Goal: Check status: Check status

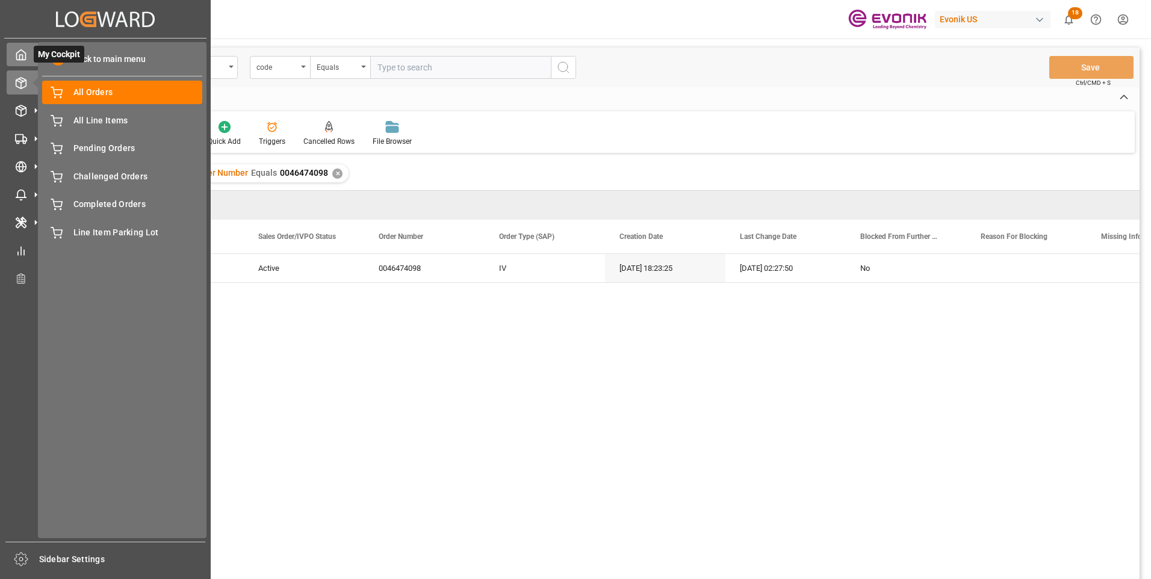
click at [23, 55] on polyline at bounding box center [21, 57] width 3 height 5
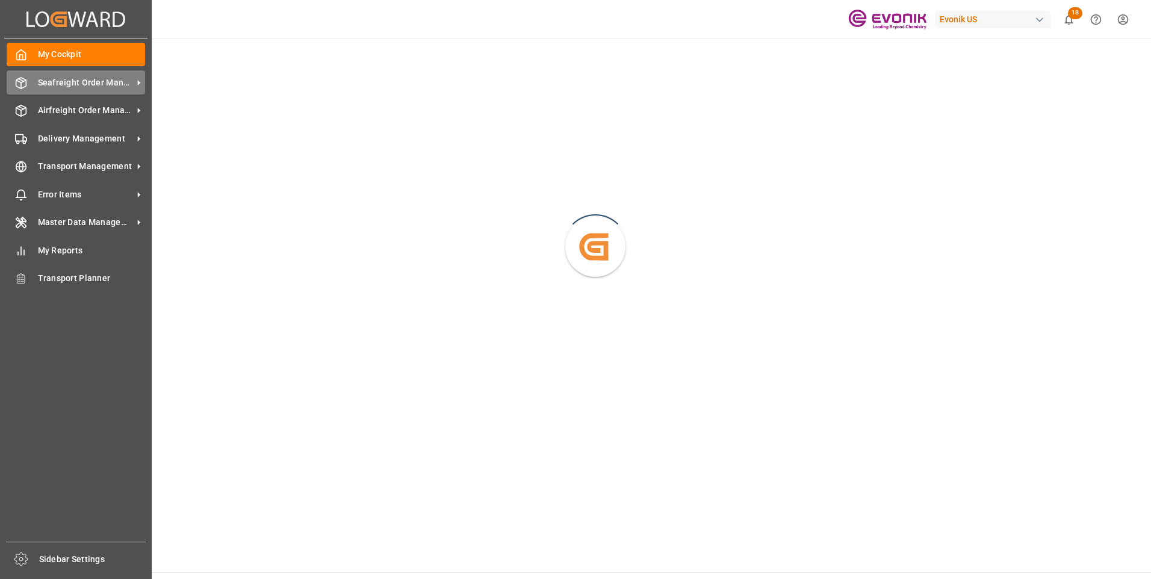
click at [43, 77] on span "Seafreight Order Management" at bounding box center [85, 82] width 95 height 13
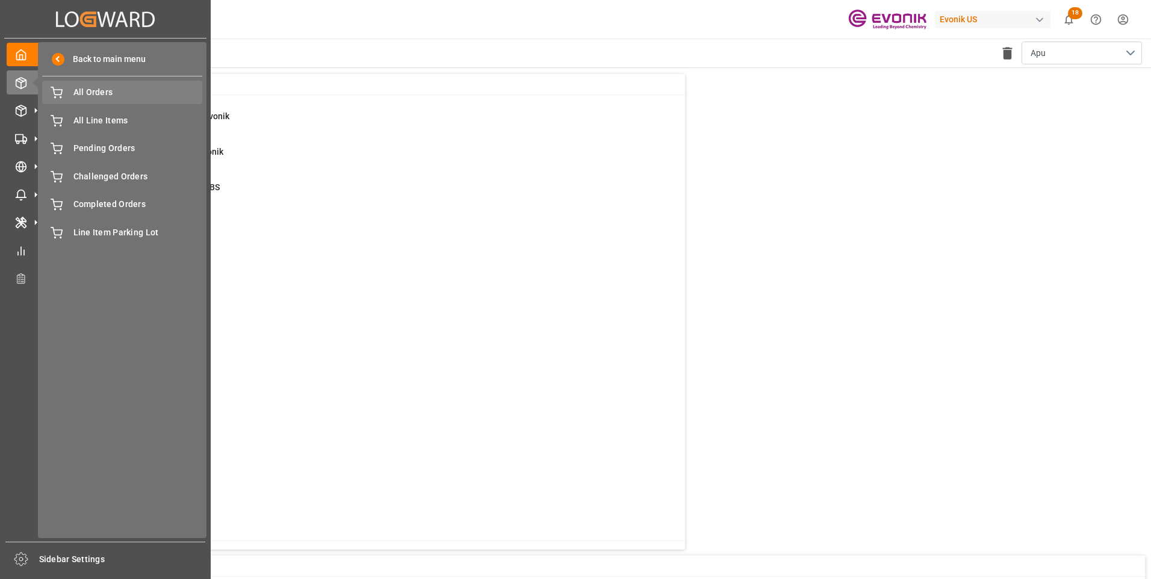
click at [102, 91] on span "All Orders" at bounding box center [137, 92] width 129 height 13
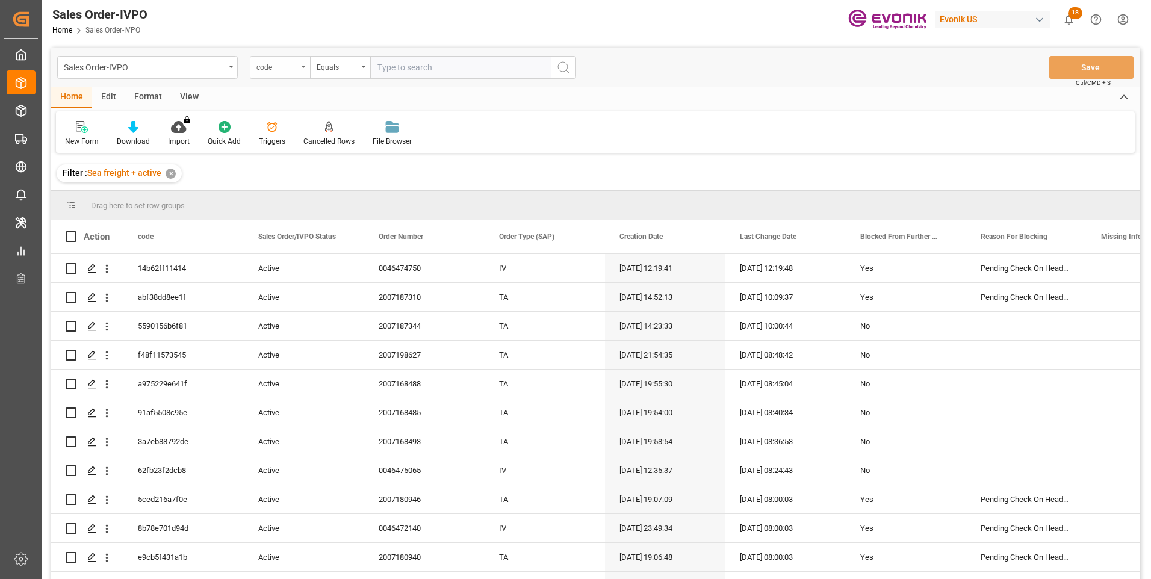
click at [305, 69] on div "code" at bounding box center [280, 67] width 60 height 23
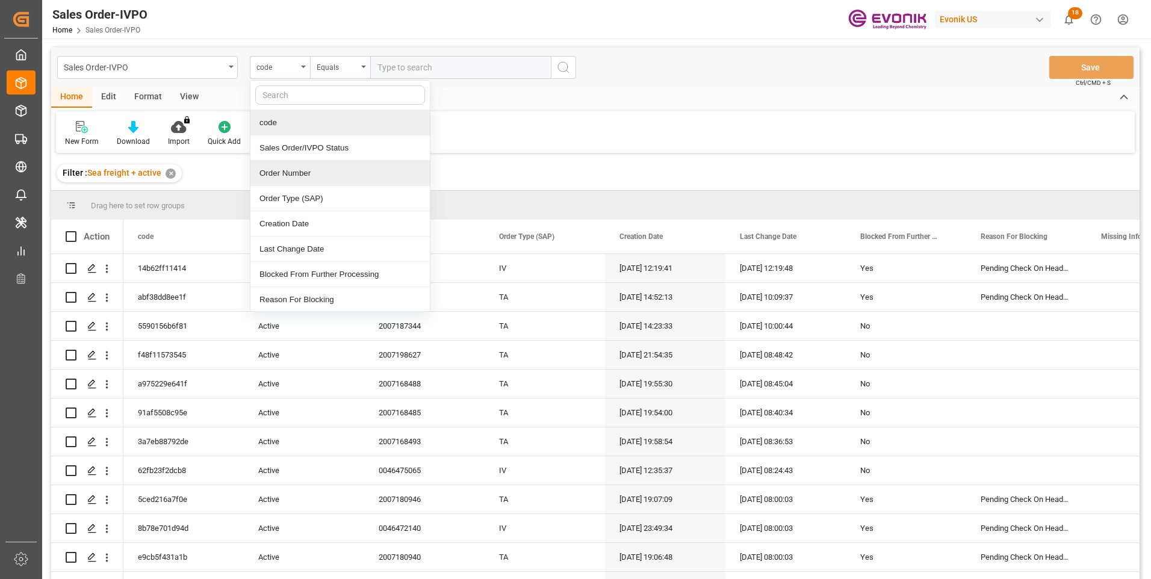
click at [281, 171] on div "Order Number" at bounding box center [339, 173] width 179 height 25
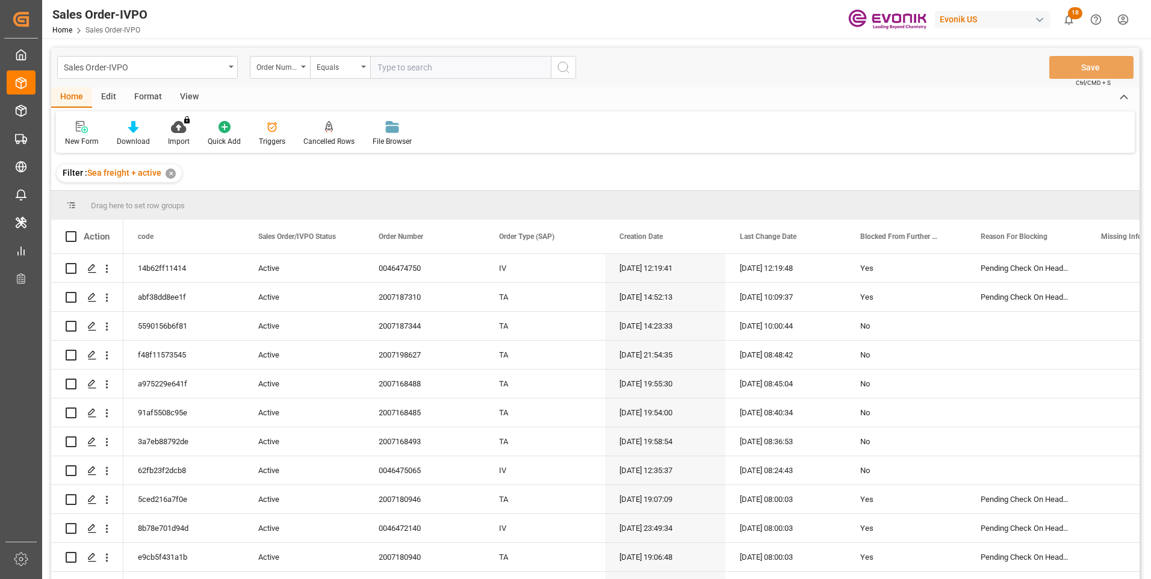
click at [421, 70] on input "text" at bounding box center [460, 67] width 181 height 23
paste input "0046474277"
type input "0046474277"
click at [568, 70] on icon "search button" at bounding box center [563, 67] width 14 height 14
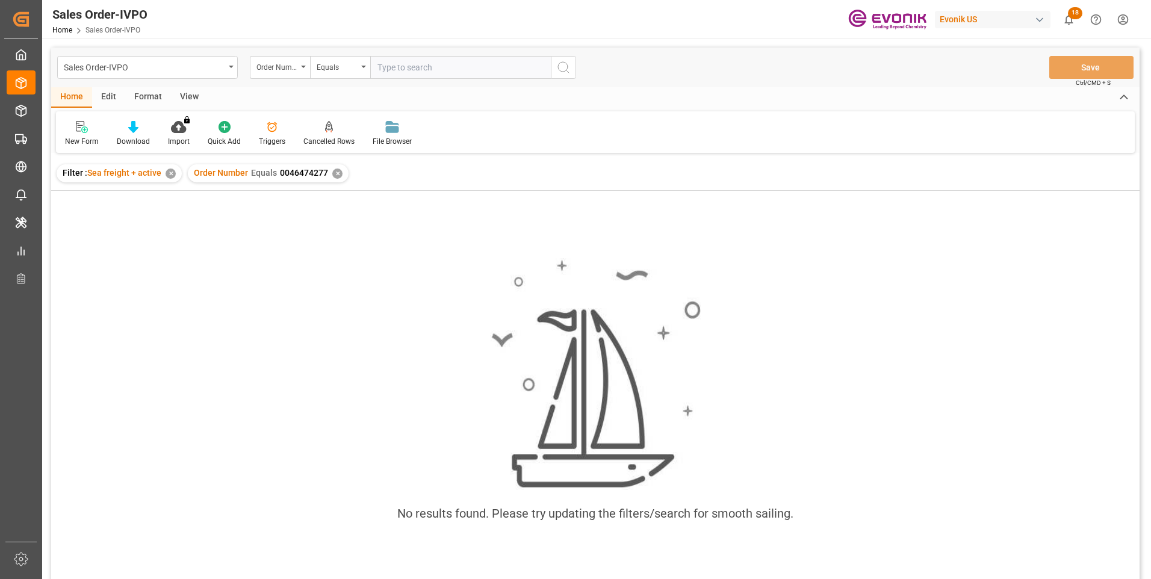
click at [383, 69] on input "text" at bounding box center [460, 67] width 181 height 23
paste input "0046474277"
type input "0046474277"
click at [559, 66] on icon "search button" at bounding box center [563, 67] width 14 height 14
click at [336, 176] on div "✕" at bounding box center [337, 174] width 10 height 10
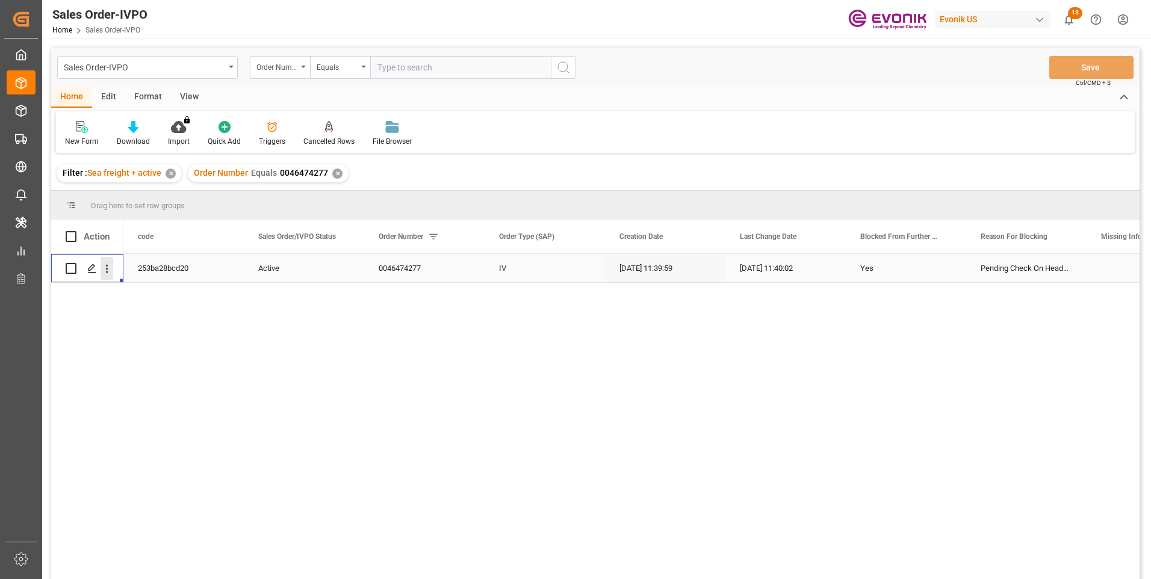
click at [105, 271] on icon "open menu" at bounding box center [107, 268] width 13 height 13
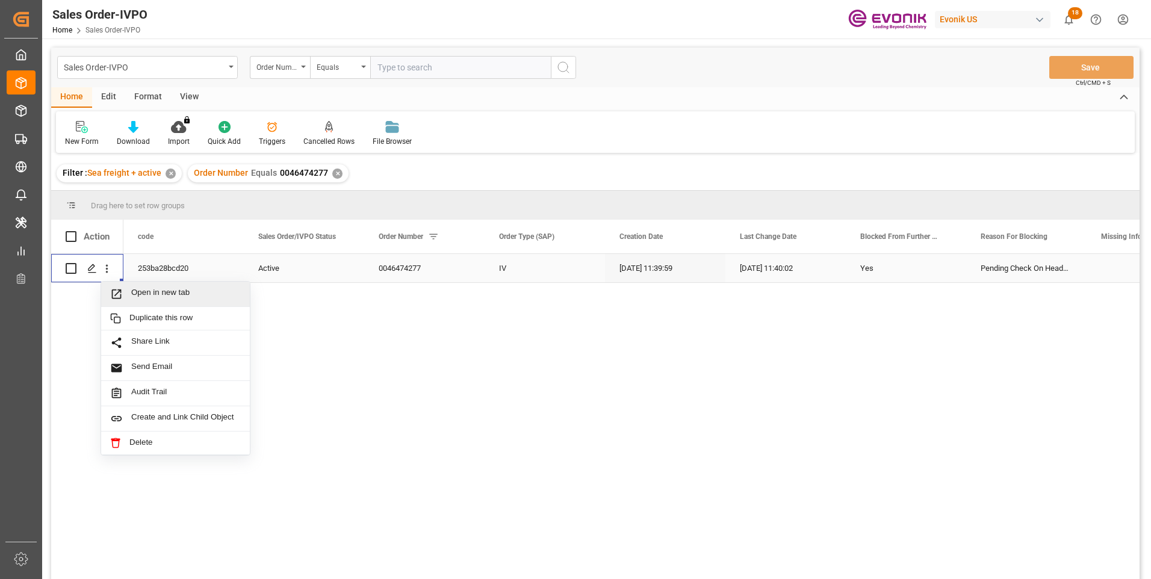
click at [131, 294] on span "Open in new tab" at bounding box center [186, 294] width 110 height 13
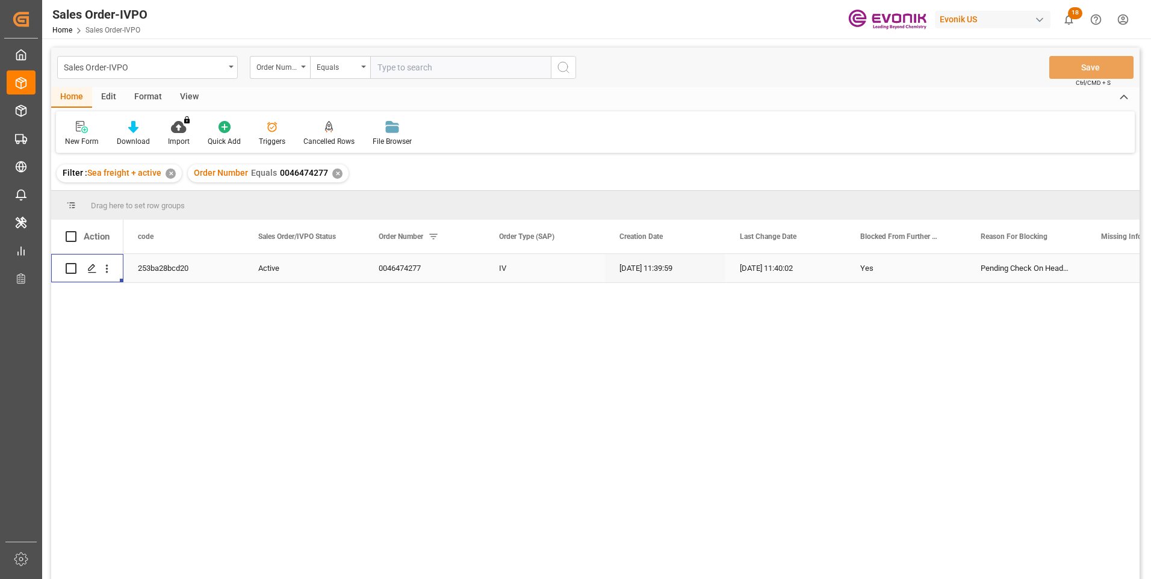
click at [391, 72] on input "text" at bounding box center [460, 67] width 181 height 23
paste input "0046474098"
type input "0046474098"
click at [562, 69] on icon "search button" at bounding box center [563, 67] width 14 height 14
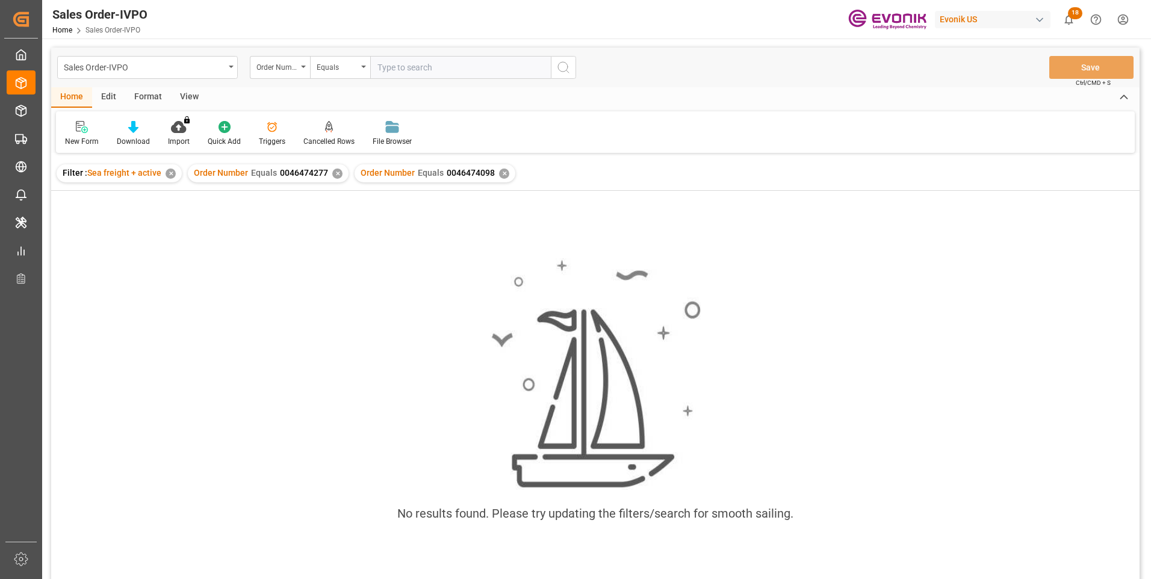
click at [336, 177] on div "✕" at bounding box center [337, 174] width 10 height 10
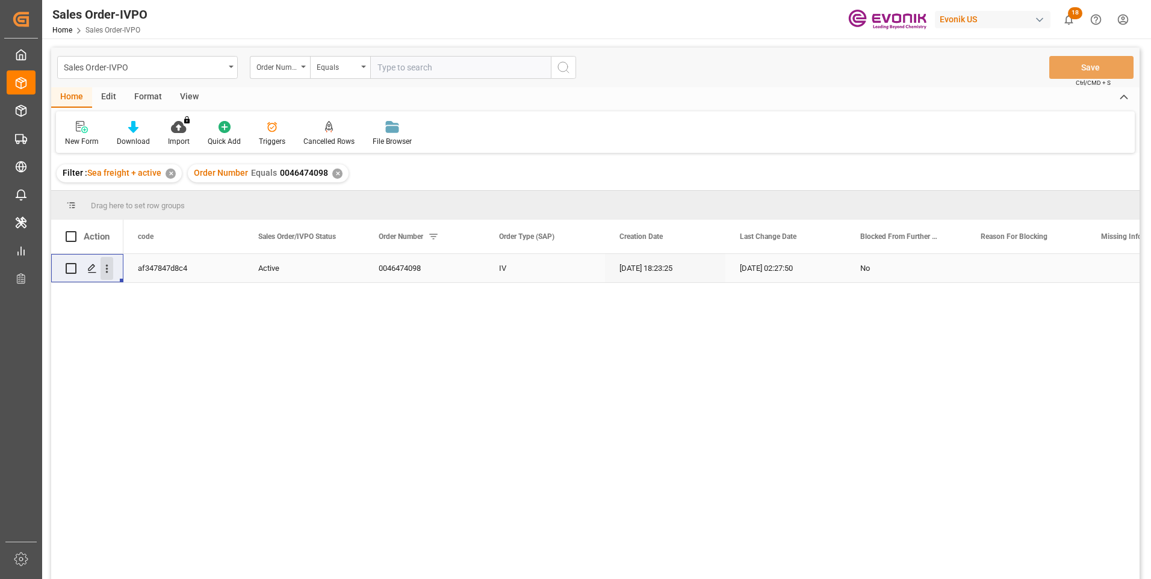
click at [104, 268] on icon "open menu" at bounding box center [107, 268] width 13 height 13
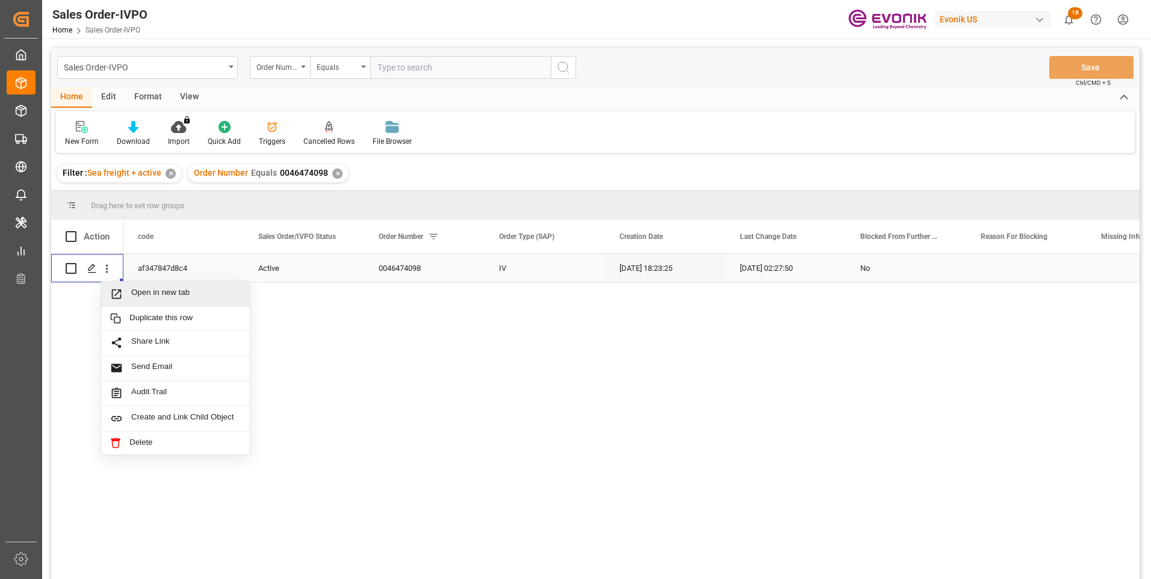
click at [137, 291] on span "Open in new tab" at bounding box center [186, 294] width 110 height 13
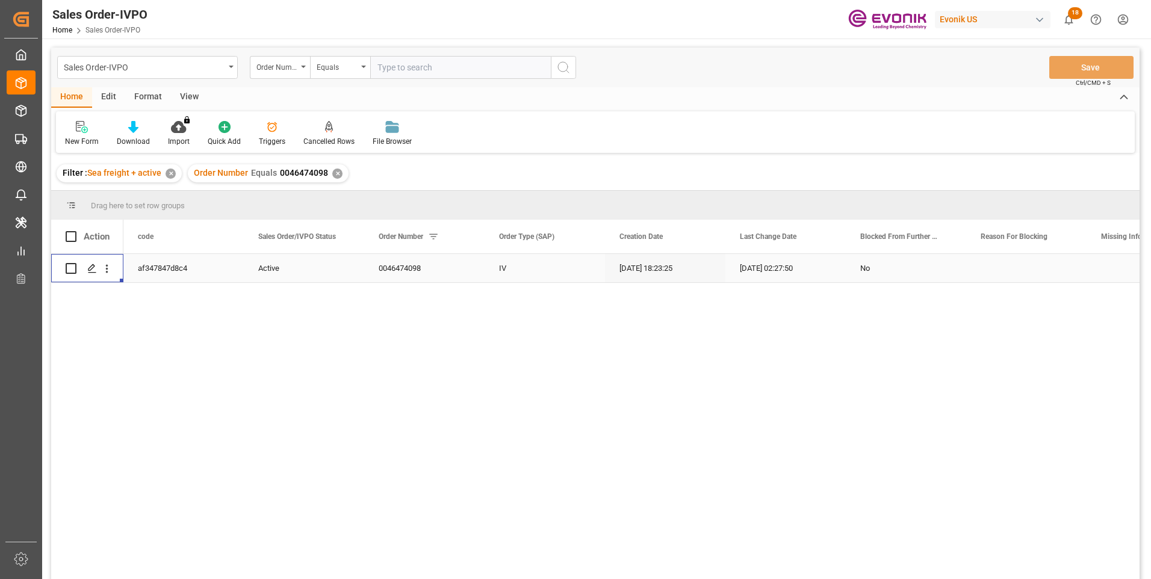
click at [407, 69] on input "text" at bounding box center [460, 67] width 181 height 23
paste input "0046474440"
type input "0046474440"
click at [565, 64] on icon "search button" at bounding box center [563, 67] width 14 height 14
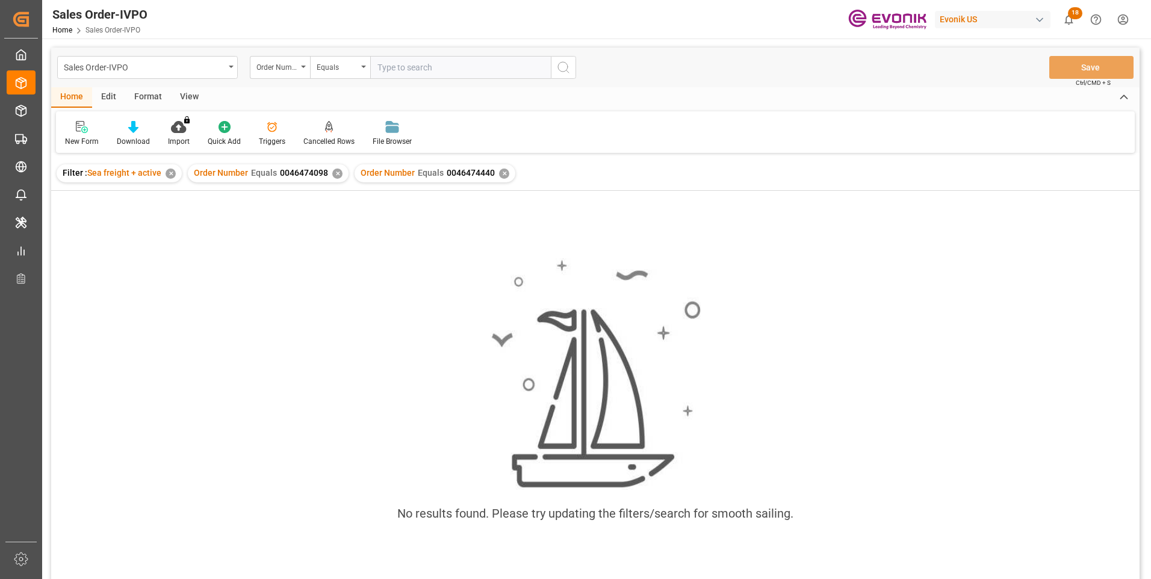
click at [335, 172] on div "✕" at bounding box center [337, 174] width 10 height 10
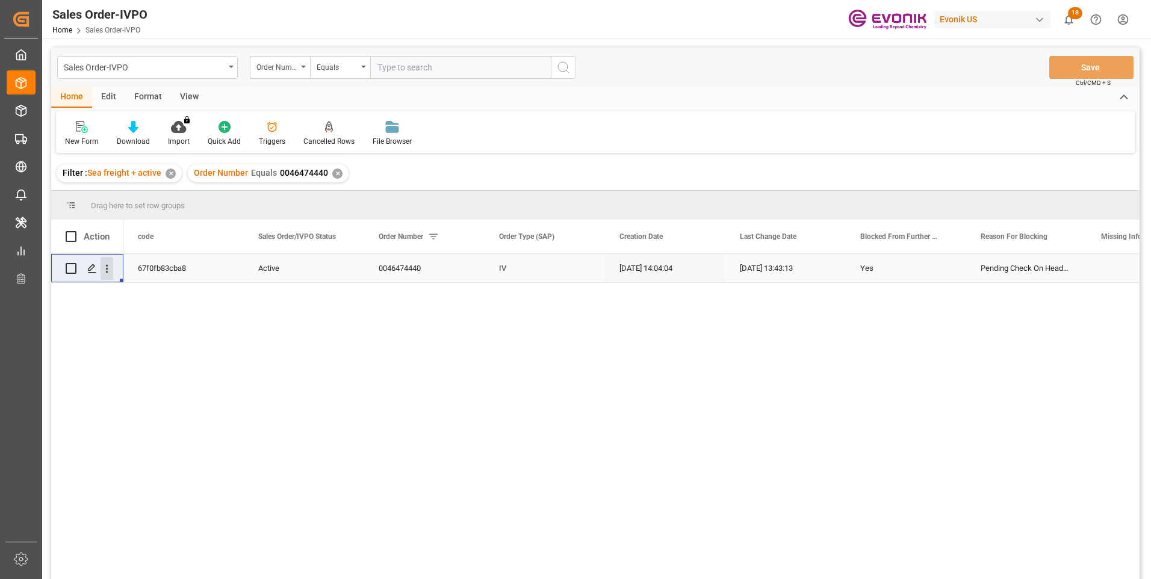
click at [108, 269] on icon "open menu" at bounding box center [107, 269] width 2 height 8
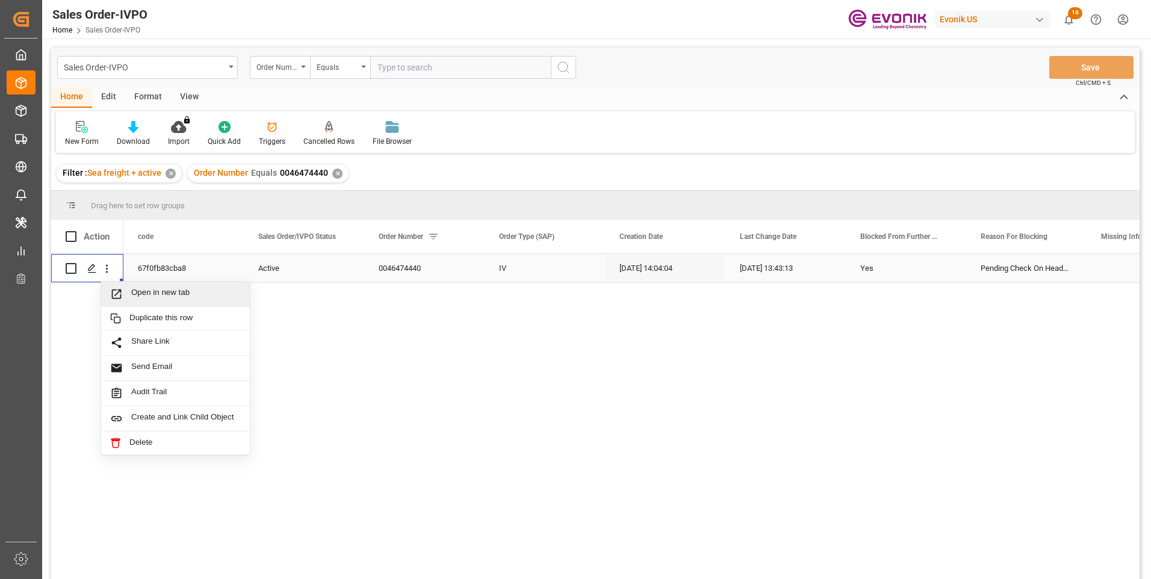
click at [136, 293] on span "Open in new tab" at bounding box center [186, 294] width 110 height 13
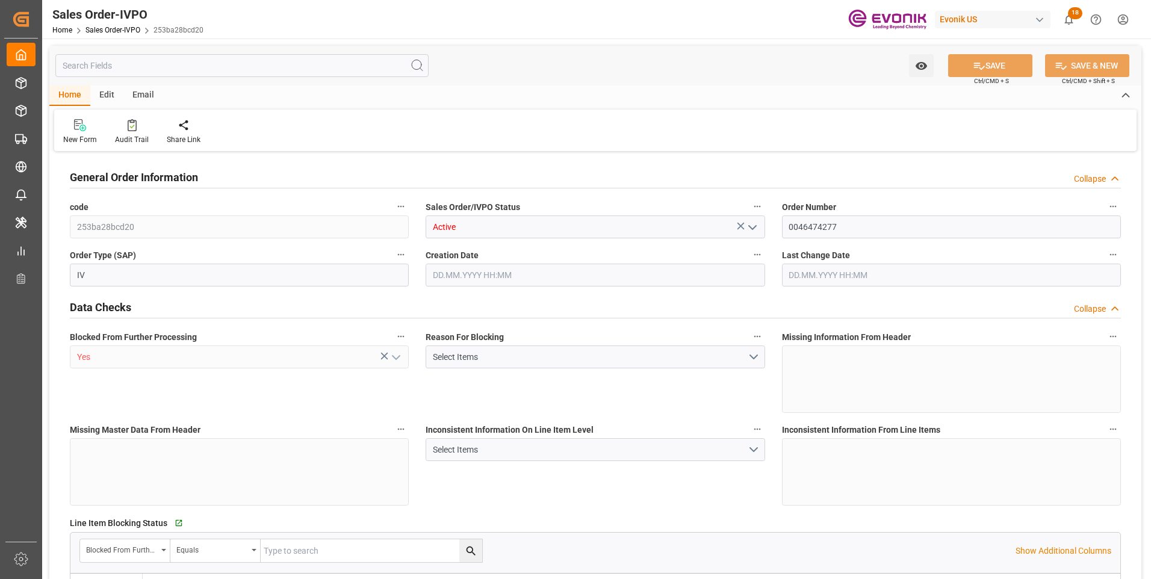
type input "BRSSZ"
type input "0"
type input "1"
type input "19783"
type input "26.09.2025 11:39"
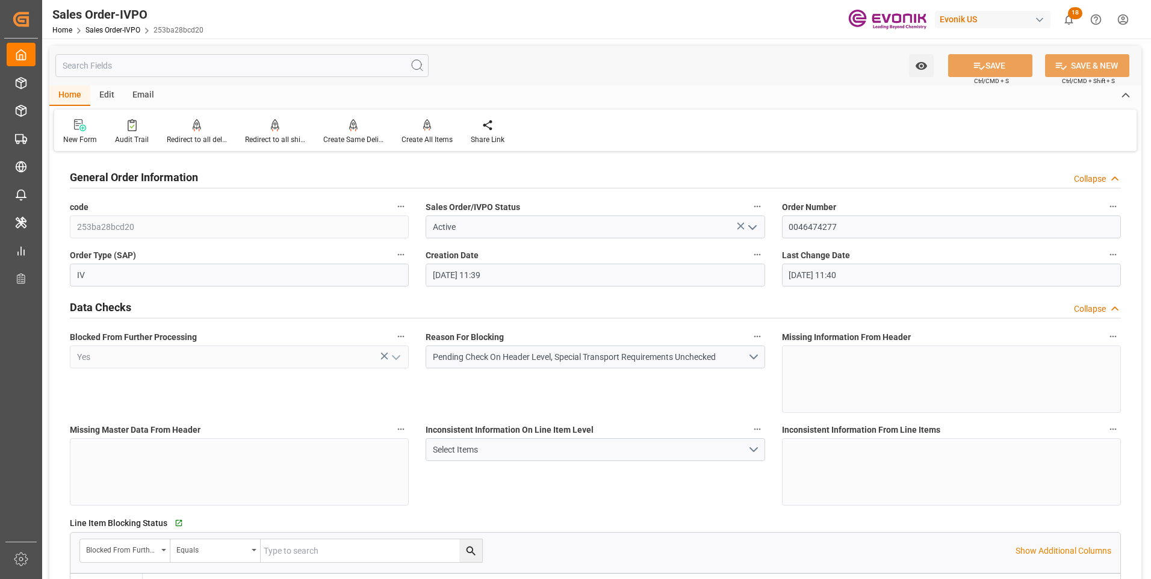
type input "26.09.2025 11:40"
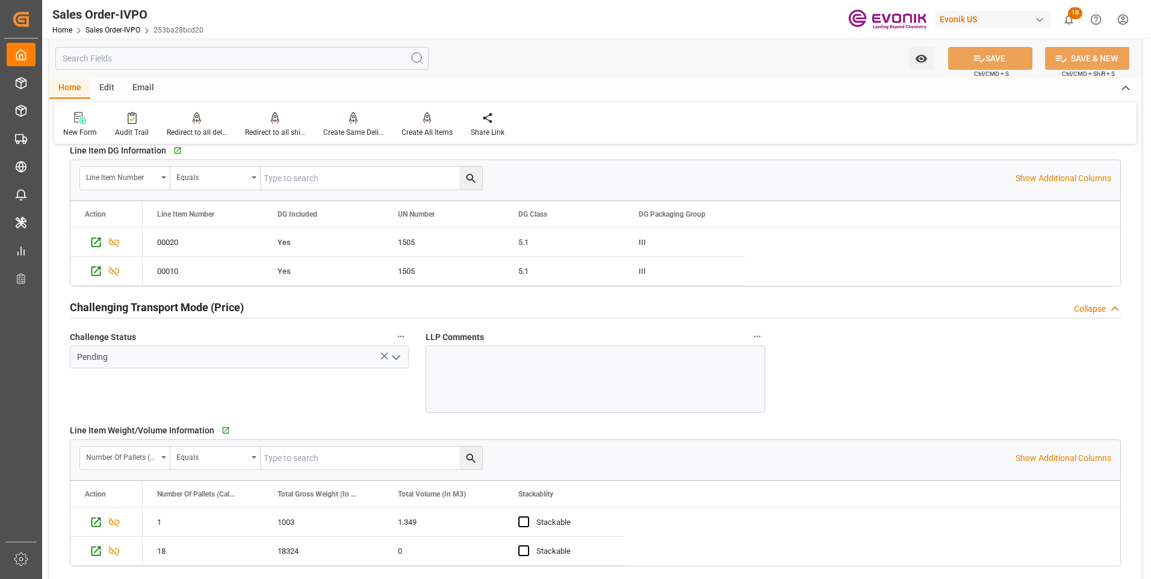
scroll to position [1746, 0]
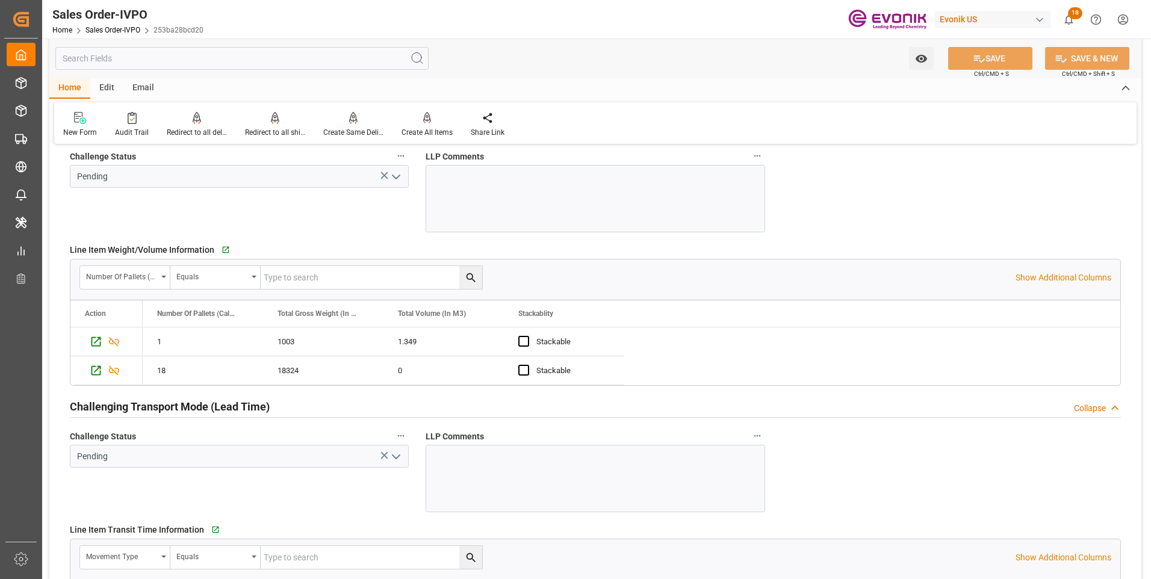
click at [153, 58] on input "text" at bounding box center [241, 58] width 373 height 23
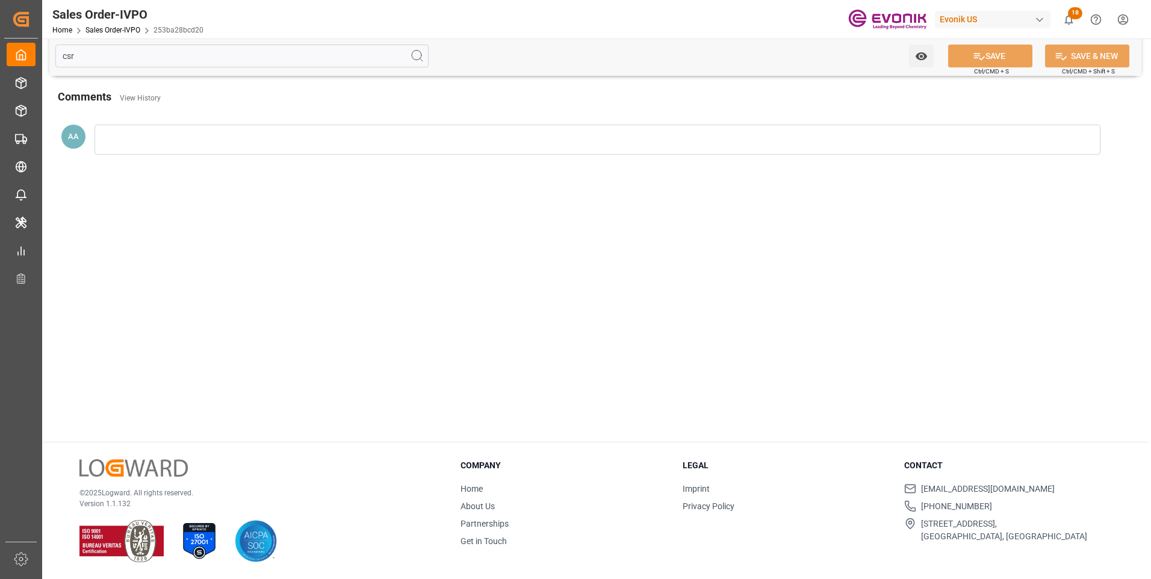
scroll to position [0, 0]
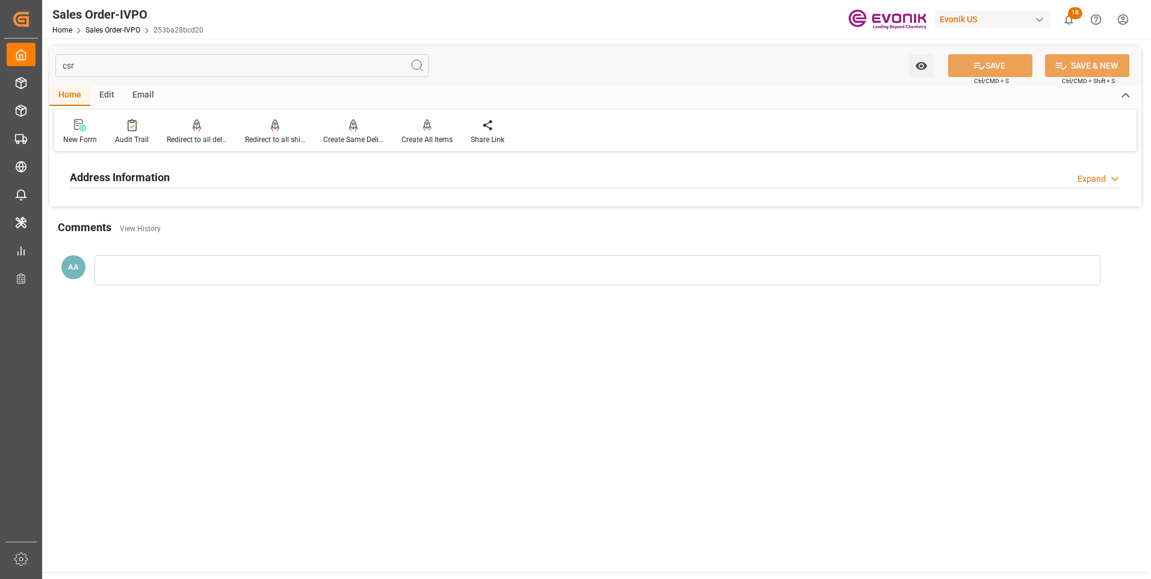
type input "csr"
click at [143, 170] on h2 "Address Information" at bounding box center [120, 177] width 100 height 16
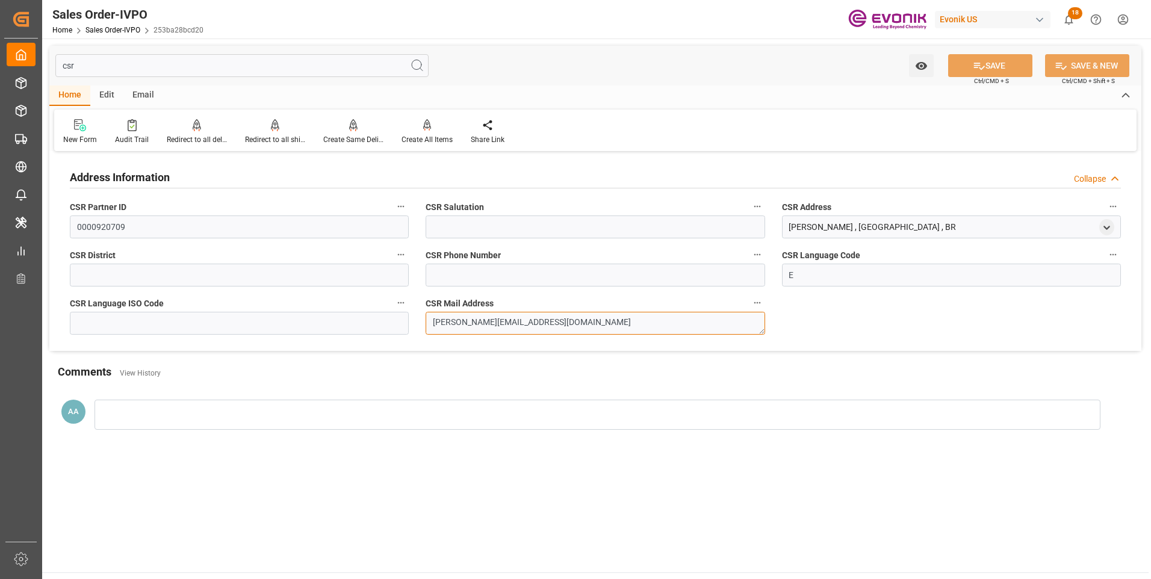
click at [518, 323] on textarea "hassan.mouazzem@evonik.com" at bounding box center [595, 323] width 339 height 23
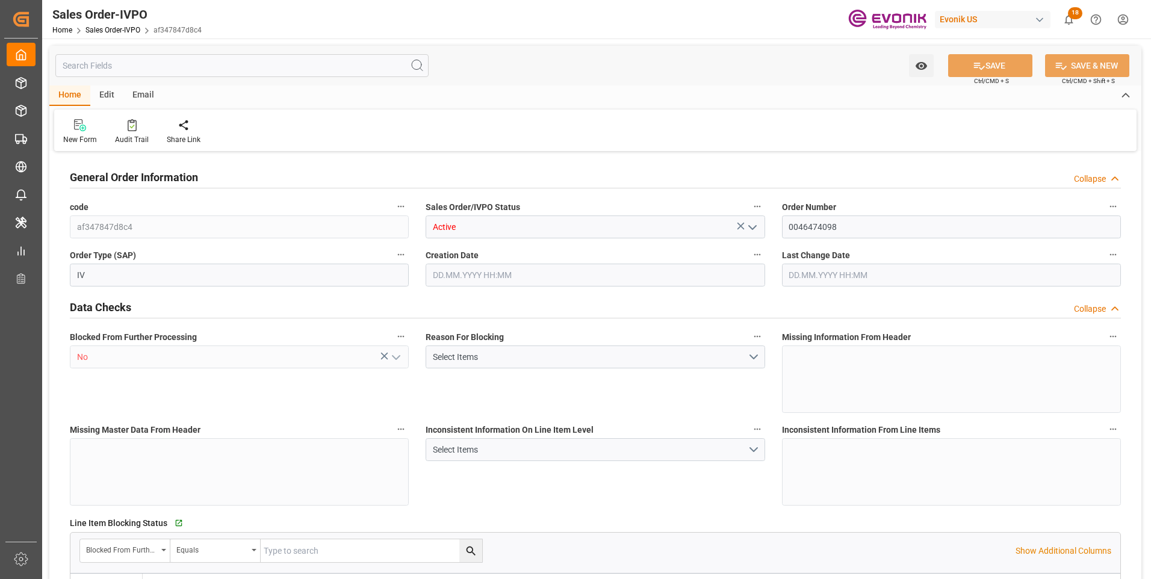
type input "BRSSZ"
type input "0"
type input "1"
type input "2"
type input "1"
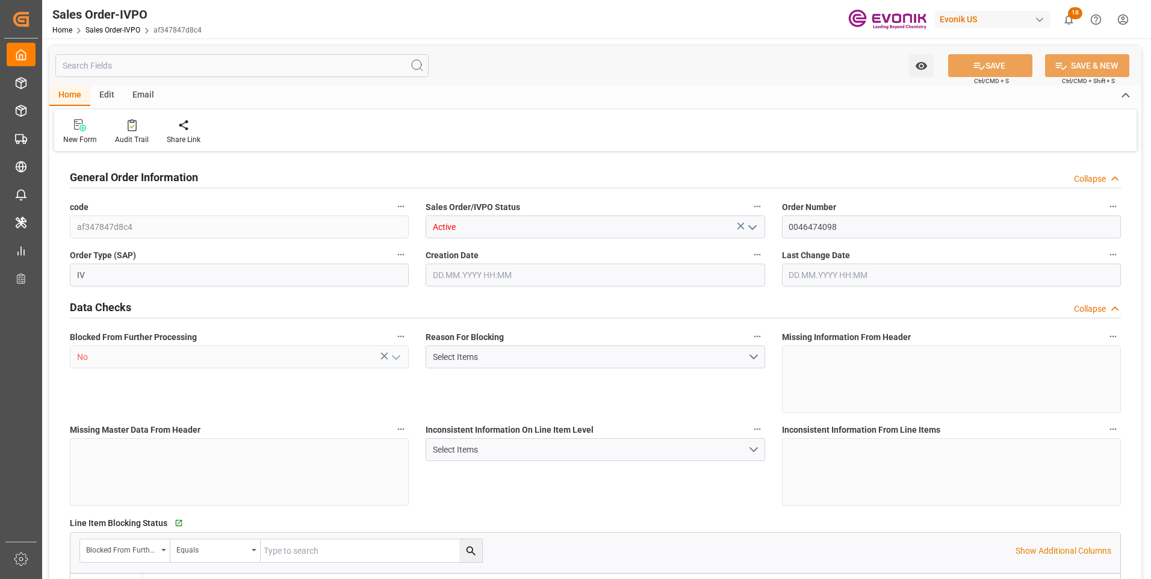
type input "20156.5896"
type input "37.4546"
type input "19000"
type input "60"
type input "18.09.2025 18:23"
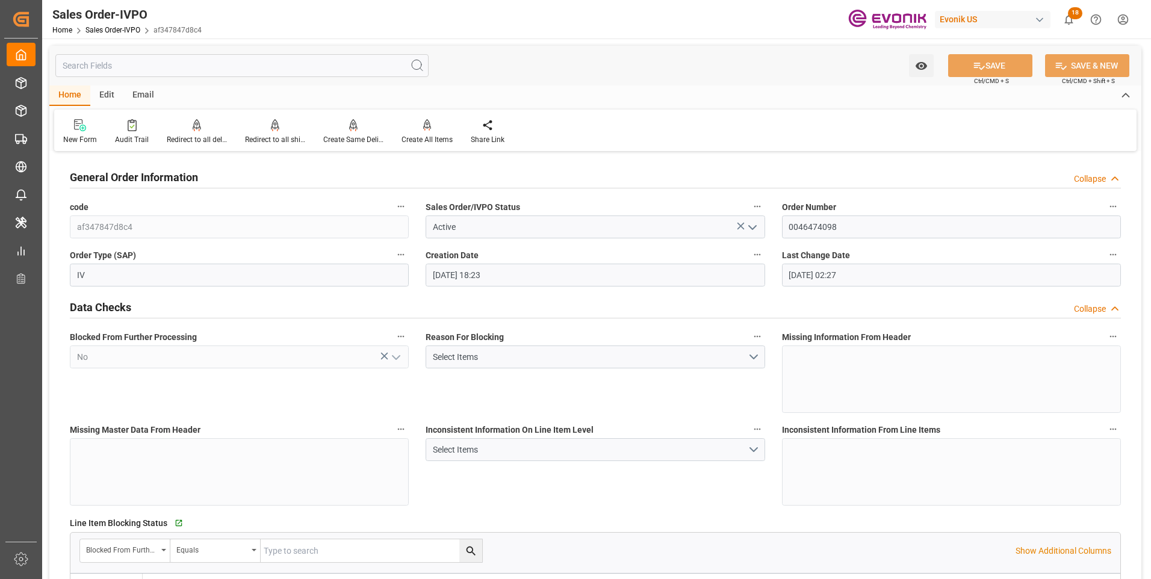
type input "29.09.2025 02:27"
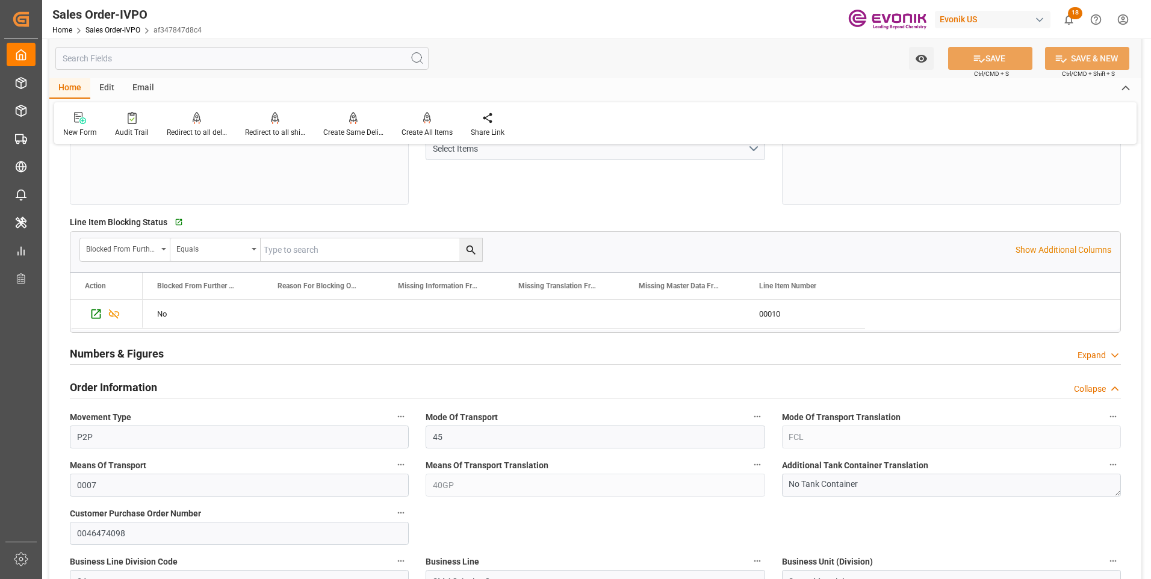
scroll to position [421, 0]
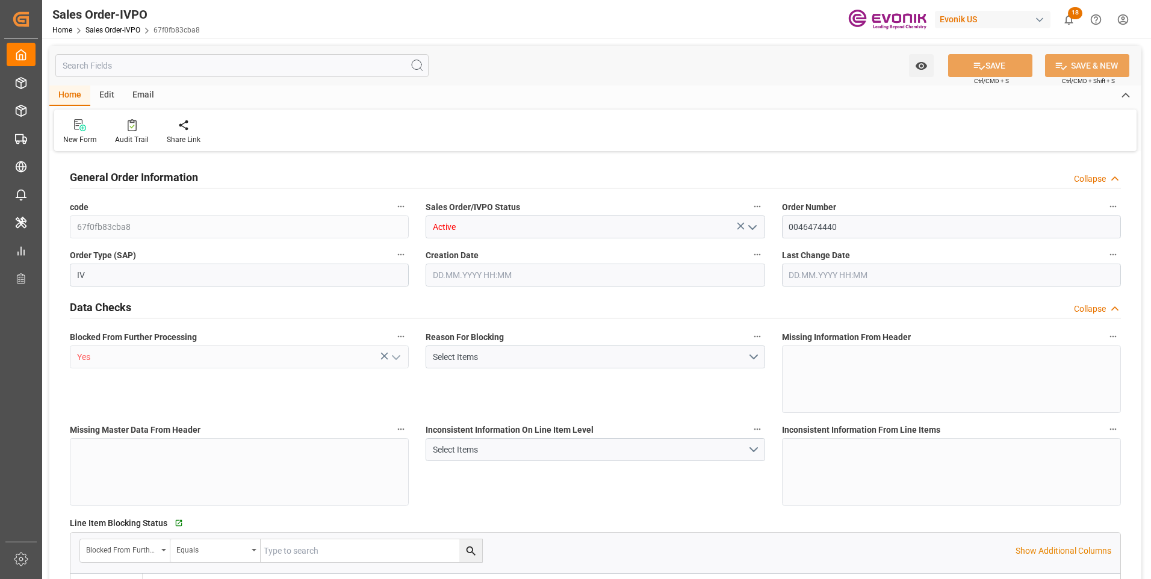
type input "BRSSZ"
type input "0"
type input "1"
type input "2"
type input "19798"
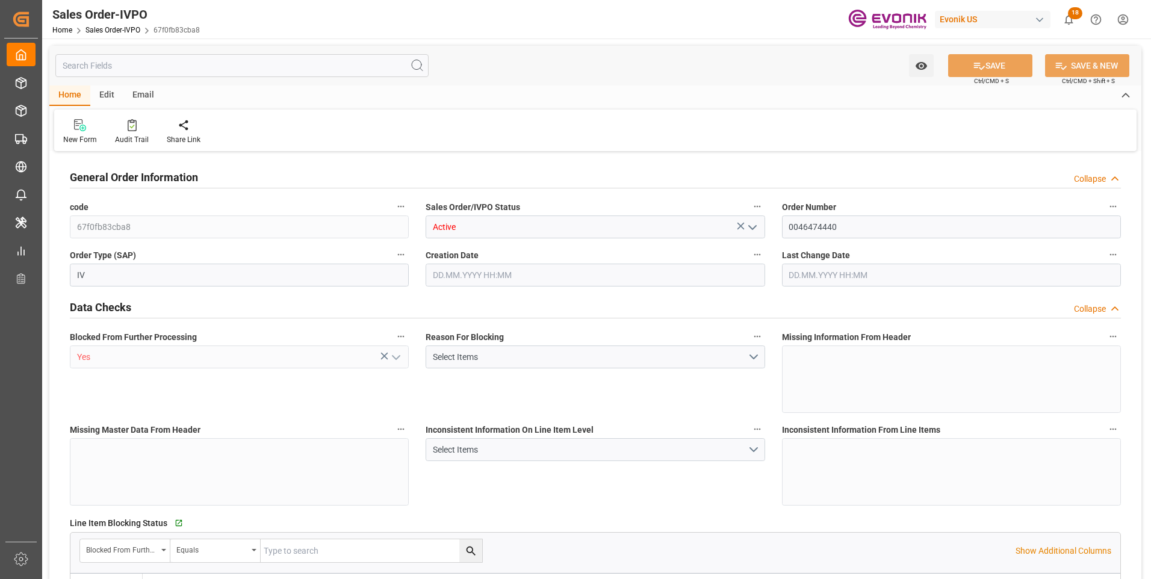
type input "0"
type input "17000"
type input "30"
type input "[DATE] 14:04"
type input "[DATE] 13:43"
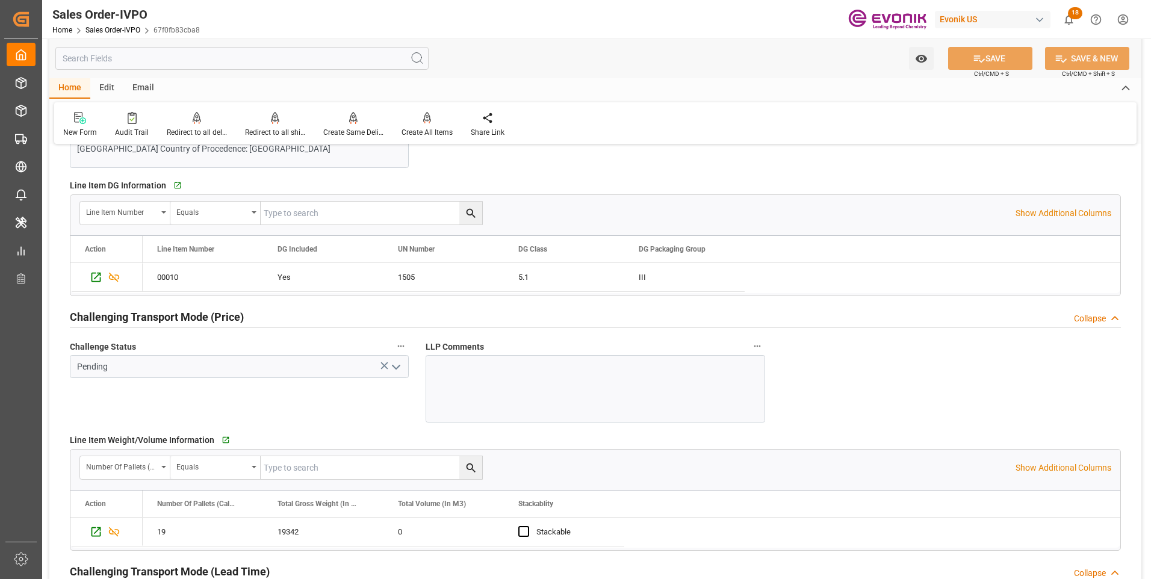
scroll to position [1746, 0]
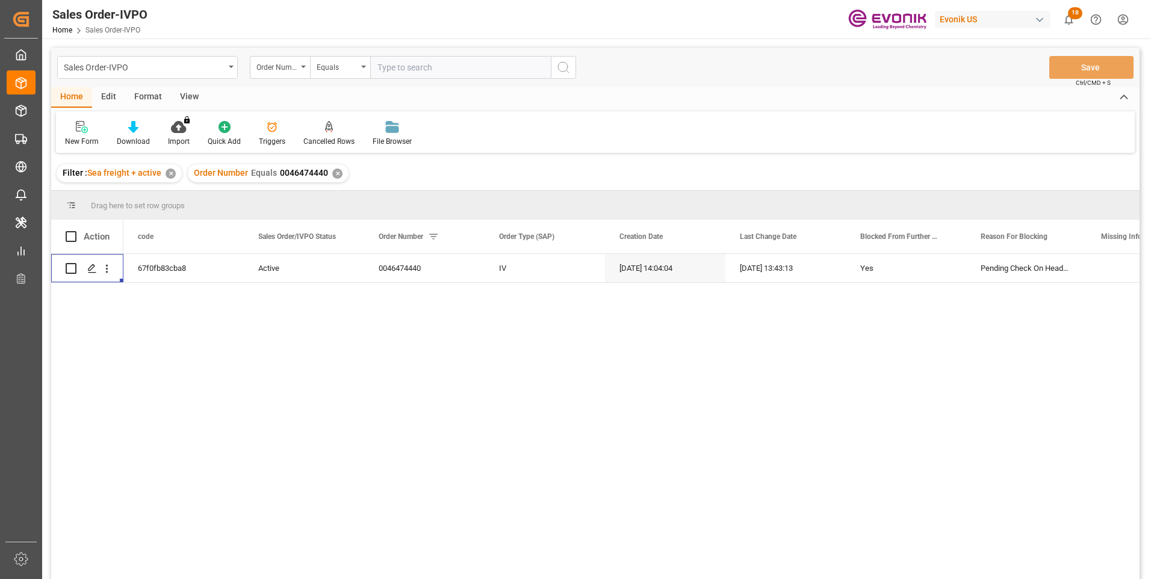
click at [392, 66] on input "text" at bounding box center [460, 67] width 181 height 23
paste input "0046474440"
type input "0046474440"
click at [569, 67] on icon "search button" at bounding box center [563, 67] width 14 height 14
click at [334, 175] on div "✕" at bounding box center [337, 174] width 10 height 10
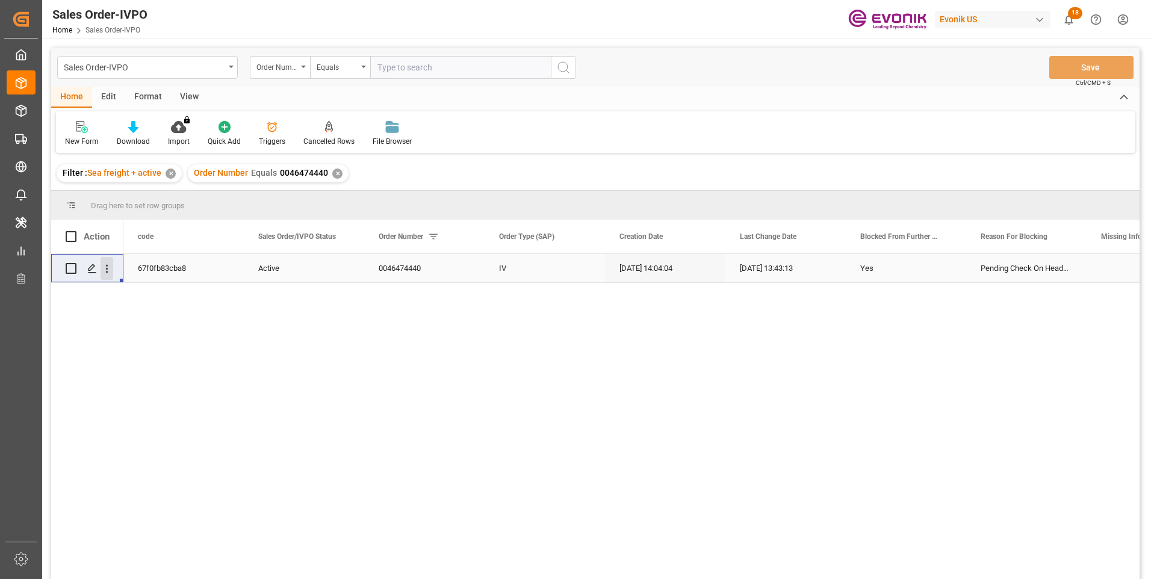
click at [107, 268] on icon "open menu" at bounding box center [107, 269] width 2 height 8
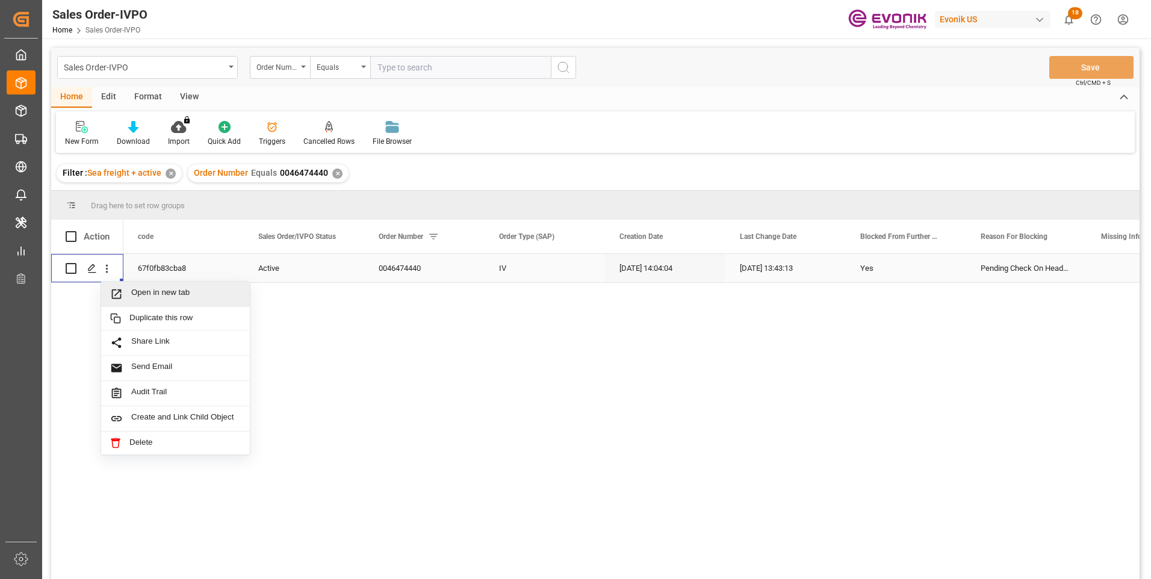
click at [141, 296] on span "Open in new tab" at bounding box center [186, 294] width 110 height 13
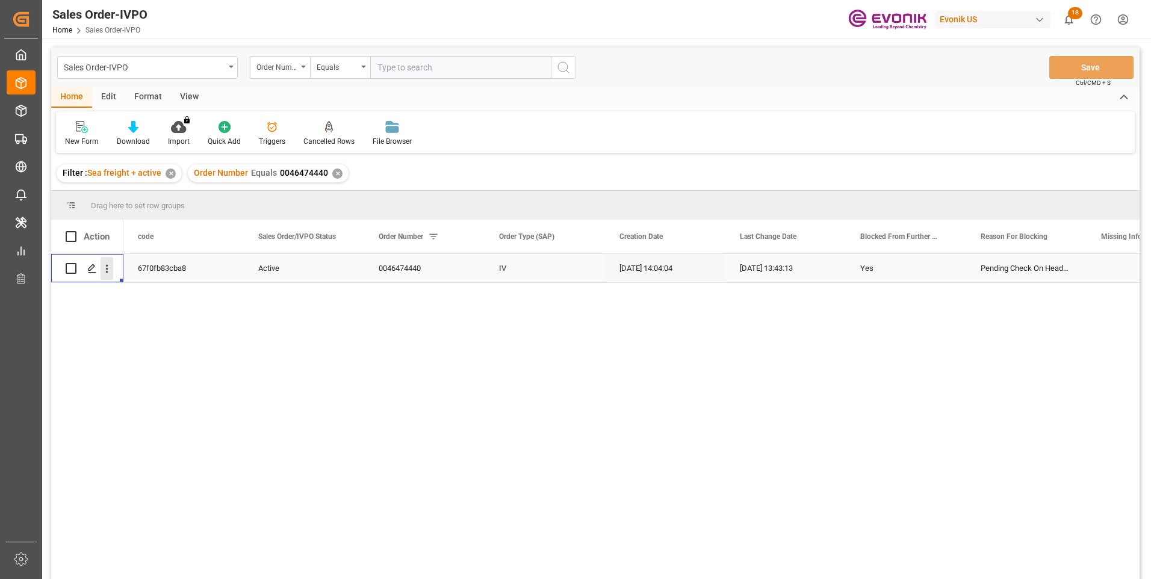
click at [109, 271] on icon "open menu" at bounding box center [107, 268] width 13 height 13
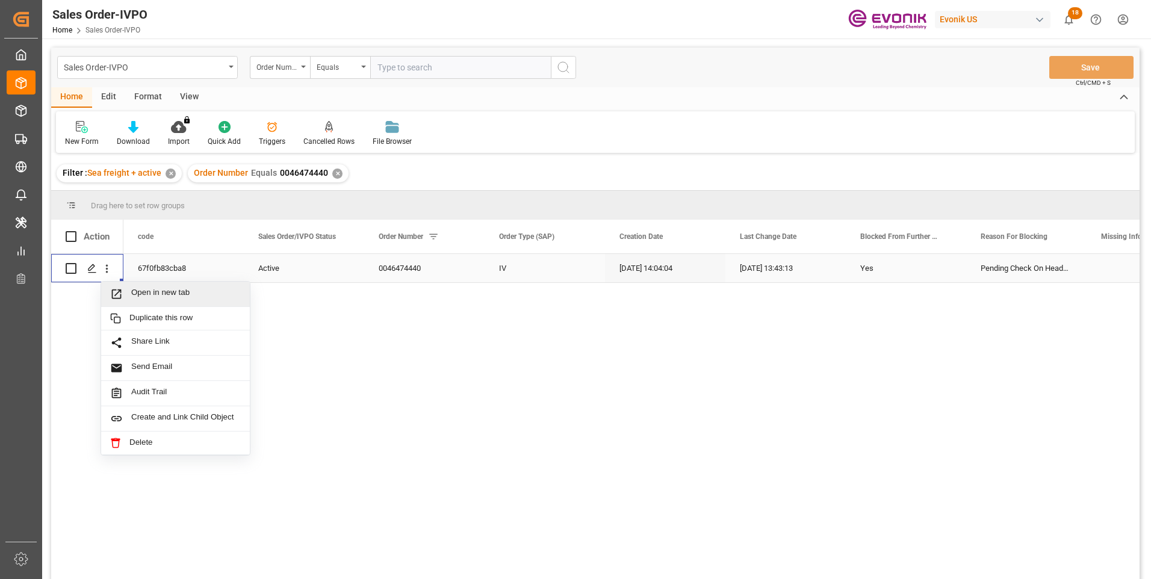
click at [124, 294] on span "Press SPACE to select this row." at bounding box center [120, 294] width 21 height 13
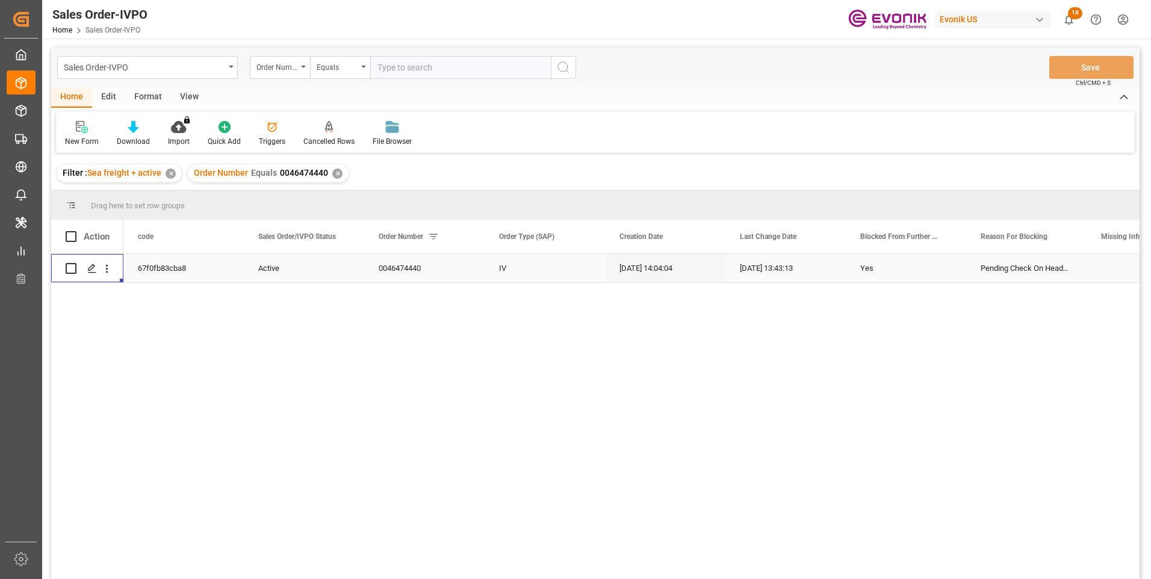
click at [397, 64] on input "text" at bounding box center [460, 67] width 181 height 23
paste input "0046448410"
type input "0046448410"
click at [563, 70] on icon "search button" at bounding box center [563, 67] width 14 height 14
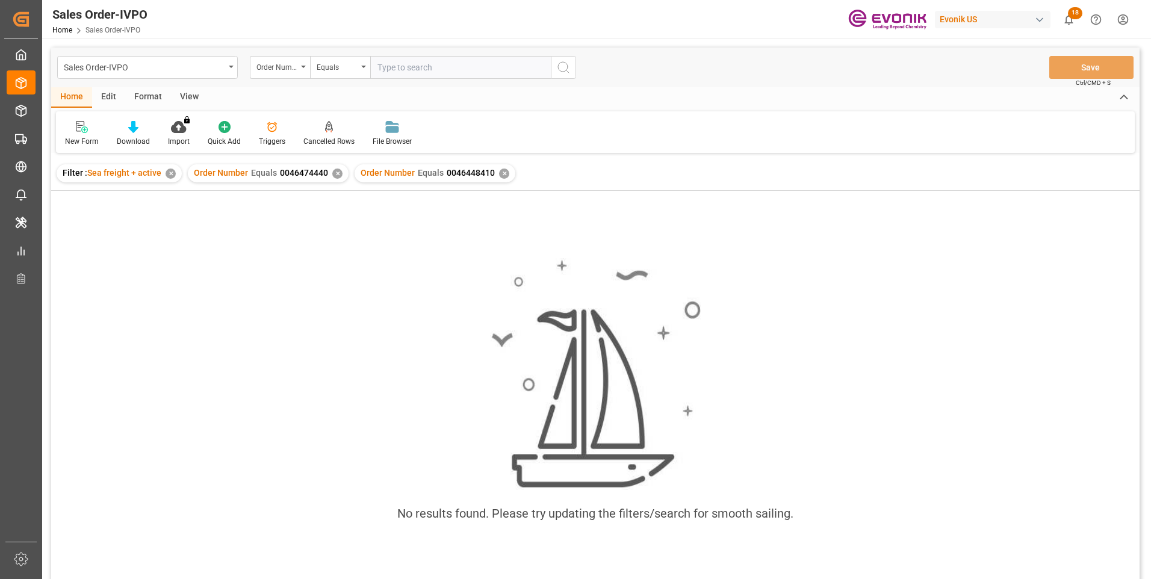
click at [336, 173] on div "✕" at bounding box center [337, 174] width 10 height 10
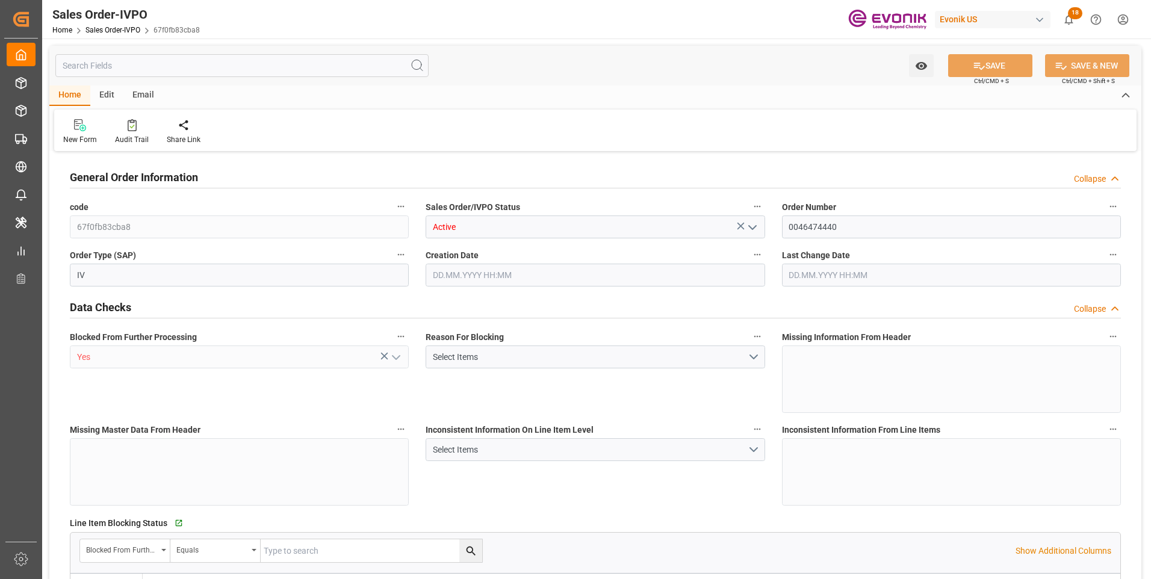
type input "BRSSZ"
type input "0"
type input "1"
type input "2"
type input "19798"
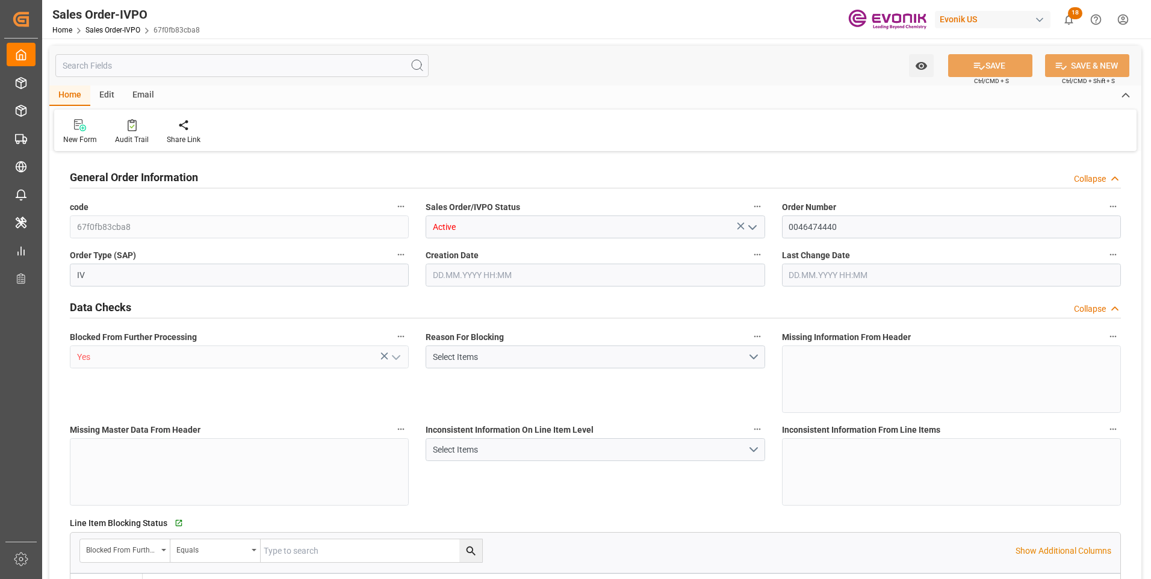
type input "0"
type input "17000"
type input "30"
type input "[DATE] 14:04"
type input "25.09.2025 13:43"
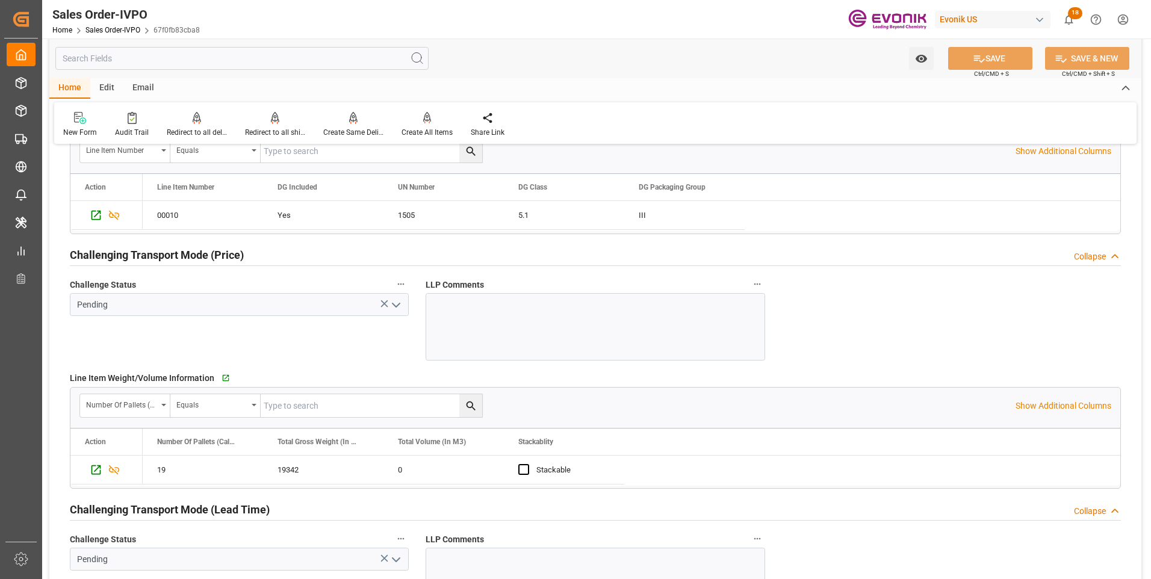
scroll to position [1566, 0]
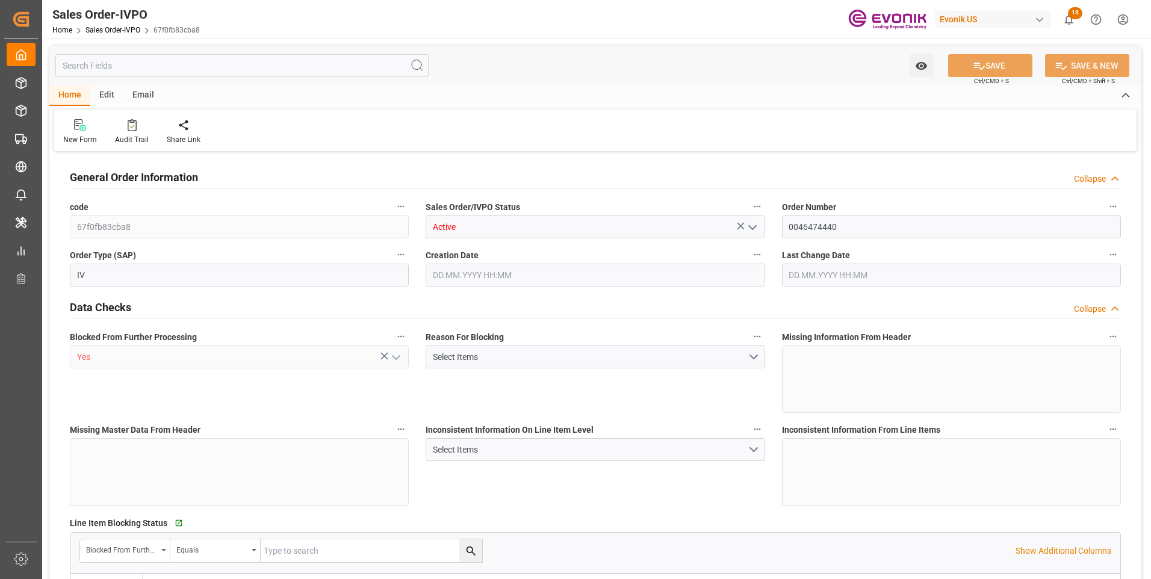
type input "BRSSZ"
type input "0"
type input "1"
type input "2"
type input "19798"
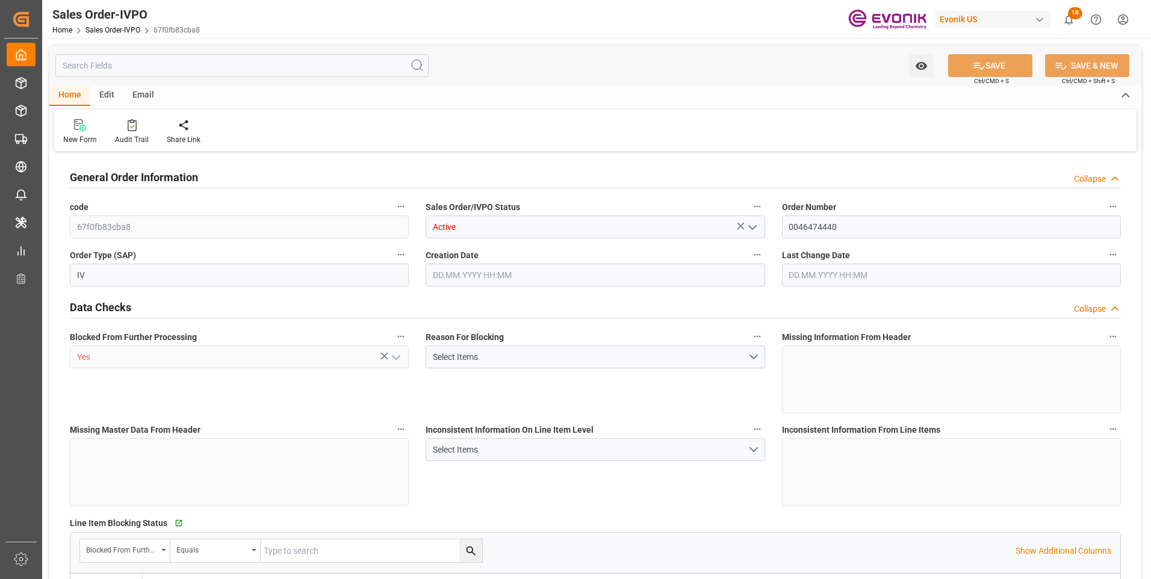
type input "0"
type input "17000"
type input "30"
type input "[DATE] 14:04"
type input "[DATE] 13:51"
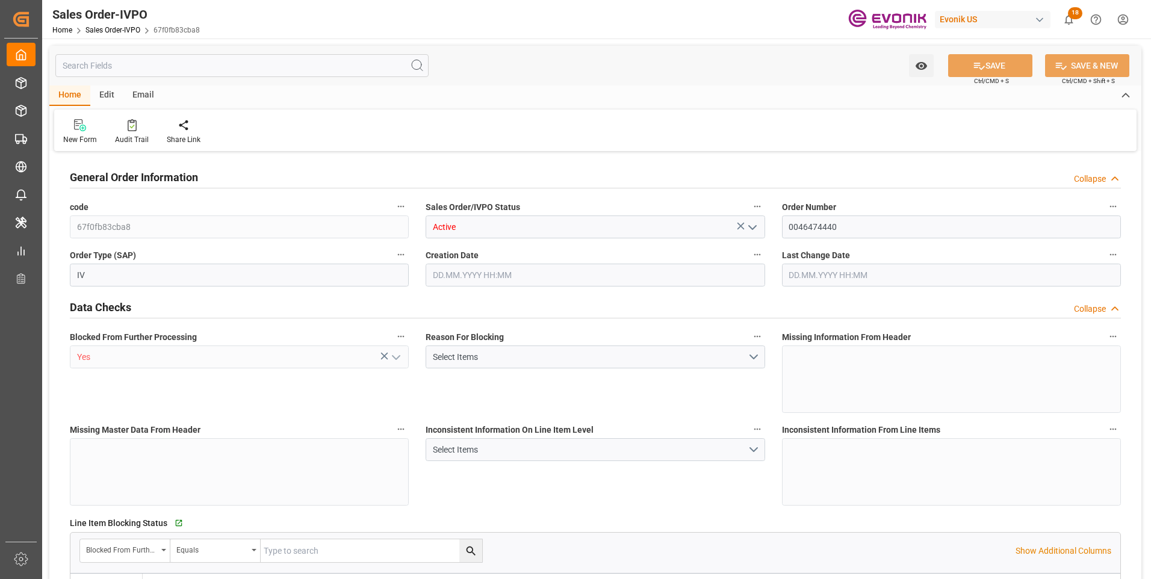
type input "BRSSZ"
type input "0"
type input "1"
type input "2"
type input "19798"
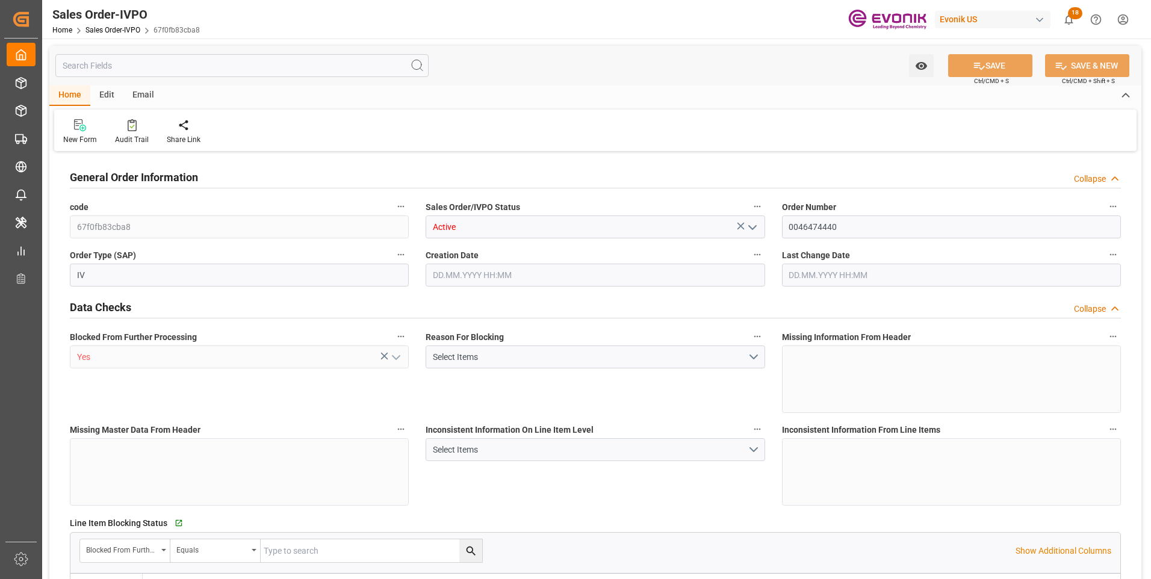
type input "0"
type input "17000"
type input "30"
type input "[DATE] 14:04"
type input "[DATE] 13:51"
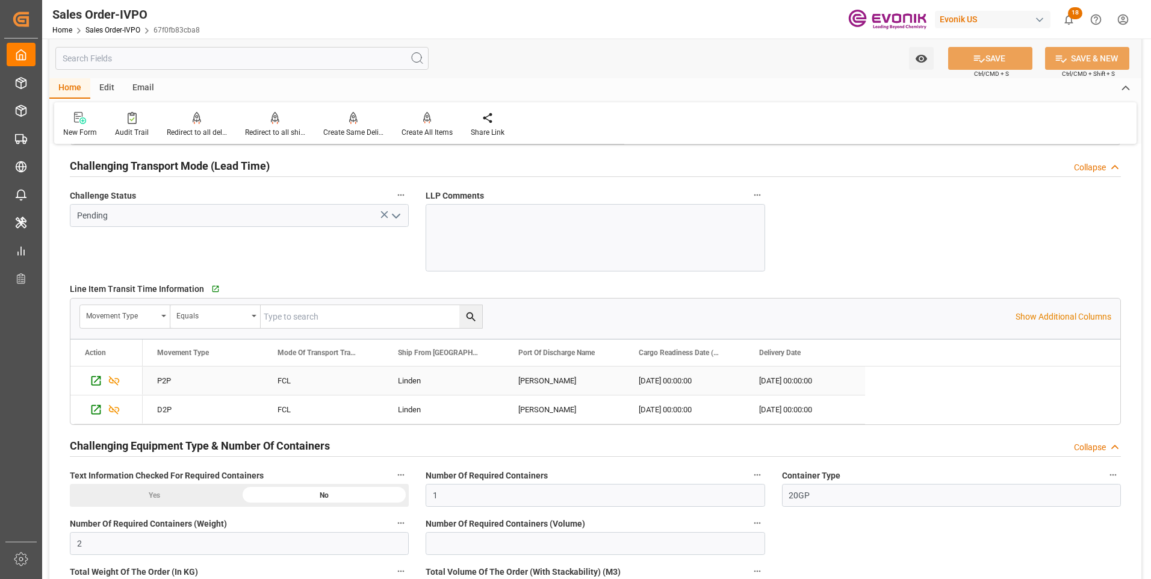
scroll to position [1746, 0]
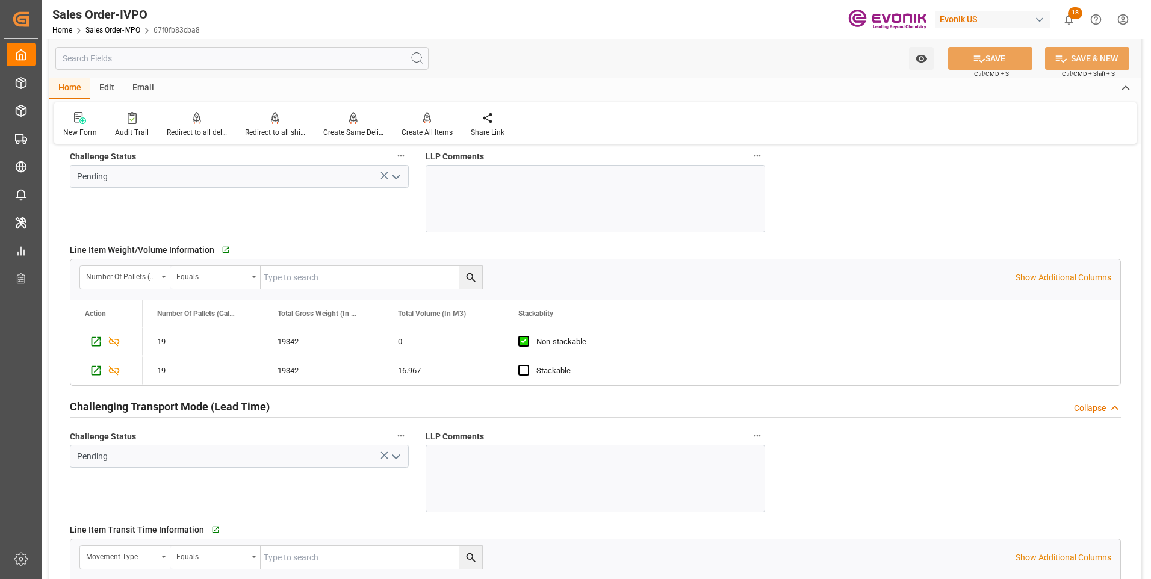
drag, startPoint x: 869, startPoint y: 219, endPoint x: 864, endPoint y: 226, distance: 8.7
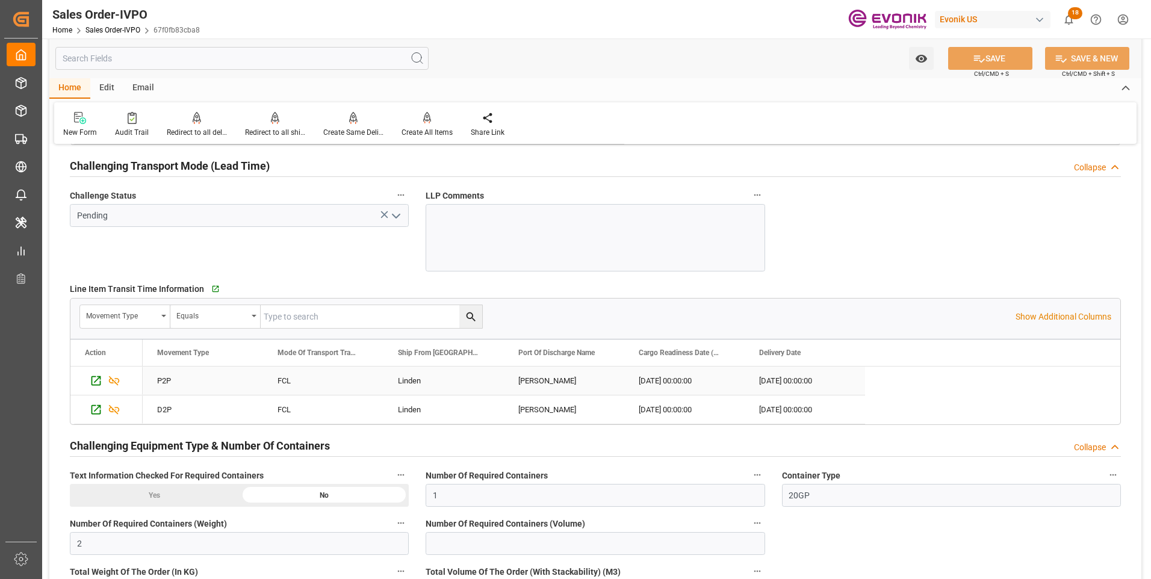
scroll to position [2047, 0]
